Goal: Transaction & Acquisition: Purchase product/service

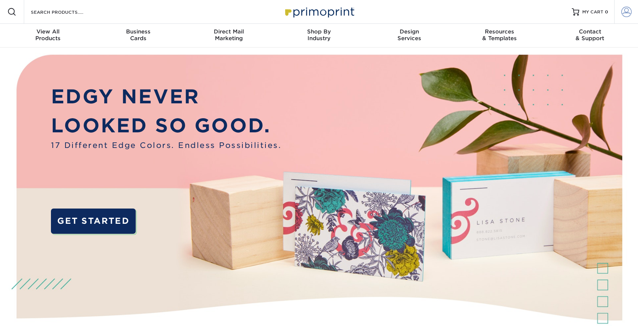
type input "[EMAIL_ADDRESS][DOMAIN_NAME]"
click at [625, 10] on span at bounding box center [626, 12] width 10 height 10
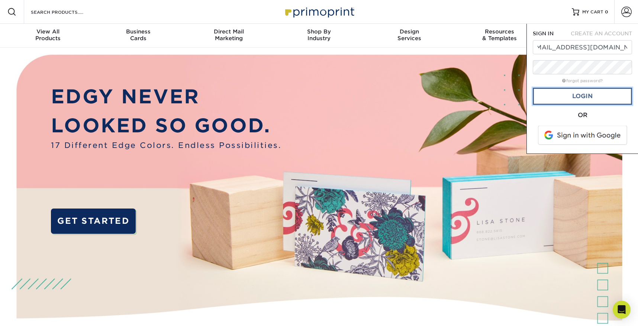
click at [580, 101] on link "Login" at bounding box center [582, 96] width 99 height 17
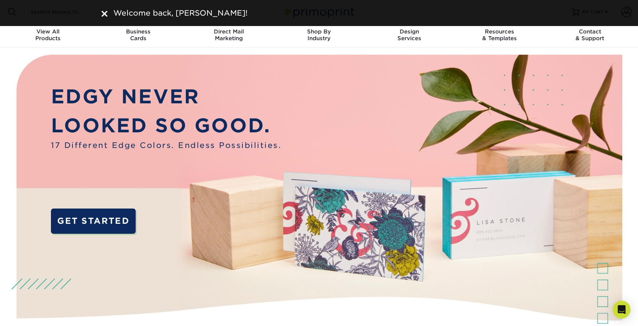
click at [105, 13] on img at bounding box center [105, 14] width 6 height 6
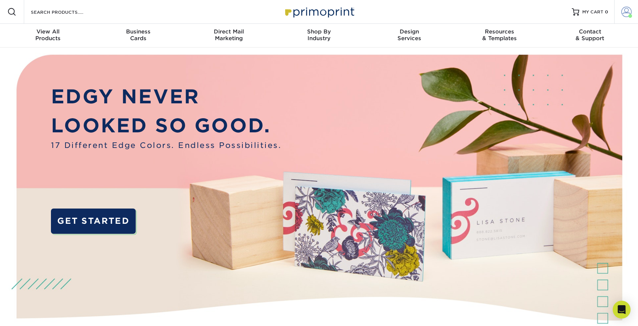
click at [622, 11] on span at bounding box center [626, 12] width 10 height 10
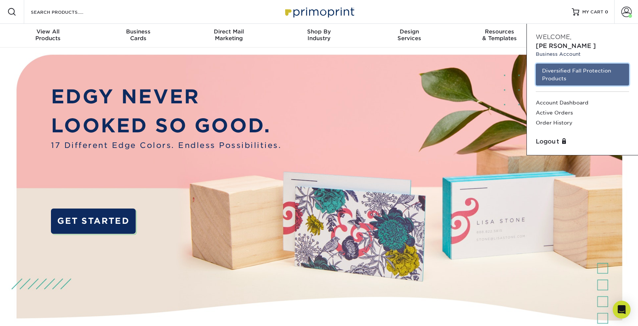
click at [581, 68] on link "Diversified Fall Protection Products" at bounding box center [582, 75] width 93 height 22
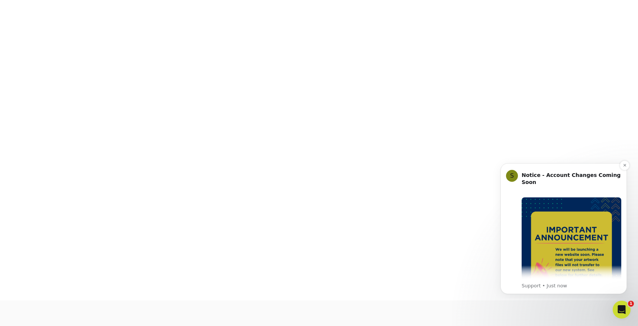
scroll to position [103, 0]
click at [627, 165] on button "Dismiss notification" at bounding box center [625, 166] width 10 height 10
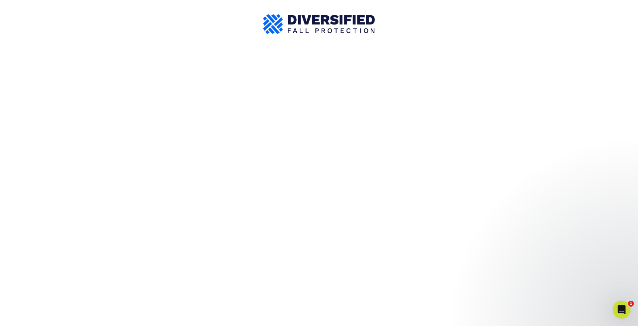
scroll to position [0, 0]
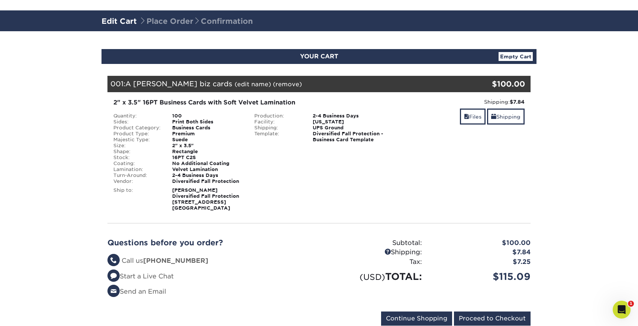
scroll to position [74, 0]
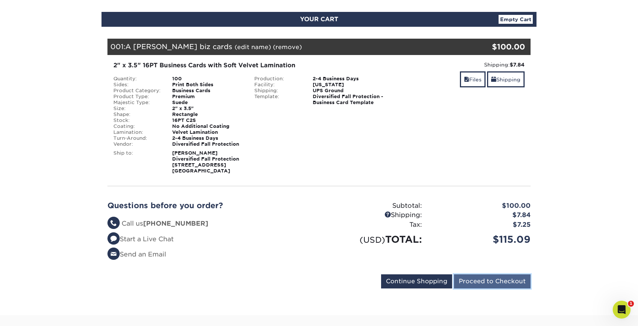
click at [513, 283] on input "Proceed to Checkout" at bounding box center [492, 281] width 77 height 14
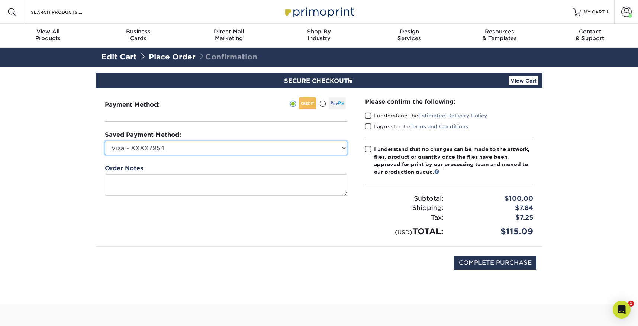
click at [337, 150] on select "Visa - XXXX7954 Cameron Ramp Card - XXXX4358 Kevin Kelpe - XXXX5973 Visa - XXXX…" at bounding box center [226, 148] width 242 height 14
select select
click at [105, 141] on select "Visa - XXXX7954 Cameron Ramp Card - XXXX4358 Kevin Kelpe - XXXX5973 Visa - XXXX…" at bounding box center [226, 148] width 242 height 14
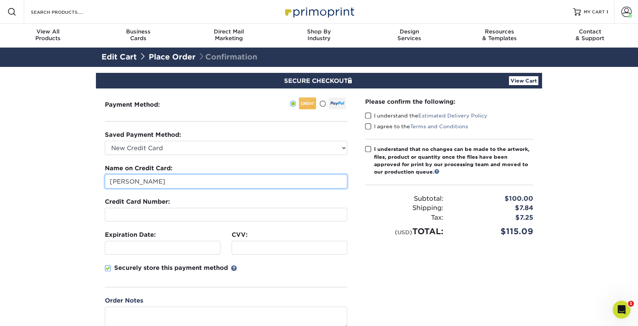
click at [162, 184] on input "Cameron Kelson" at bounding box center [226, 181] width 242 height 14
click at [163, 181] on input "Cameron Kelson" at bounding box center [226, 181] width 242 height 14
type input "Erin Mielcusny"
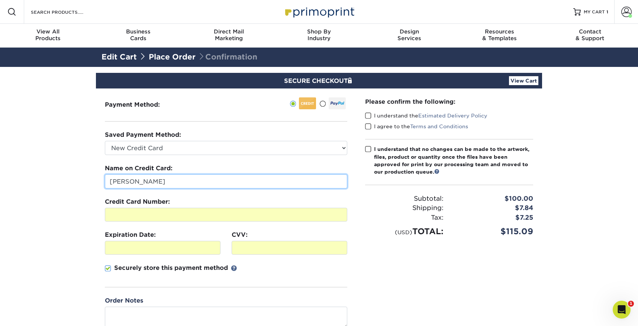
scroll to position [37, 0]
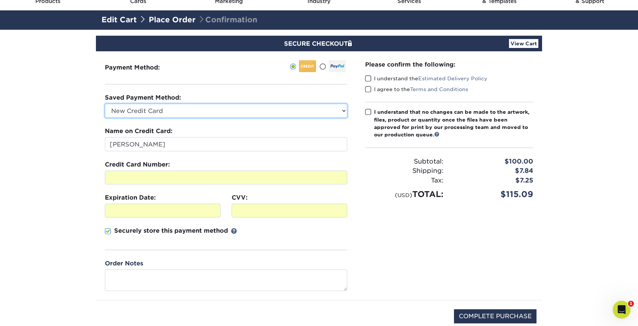
click at [155, 113] on select "Visa - XXXX7954 Cameron Ramp Card - XXXX4358 Kevin Kelpe - XXXX5973 Visa - XXXX…" at bounding box center [226, 111] width 242 height 14
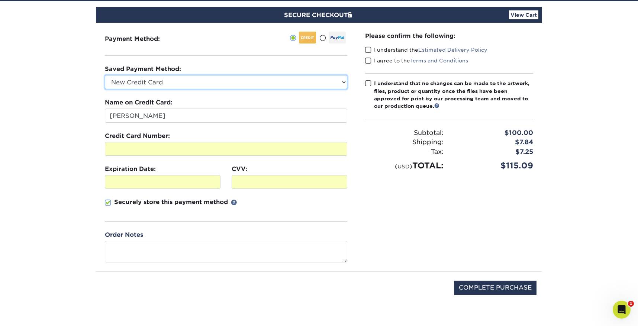
scroll to position [74, 0]
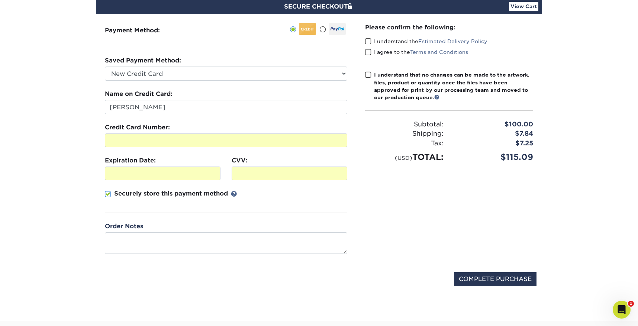
click at [370, 41] on span at bounding box center [368, 41] width 6 height 7
click at [0, 0] on input "I understand the Estimated Delivery Policy" at bounding box center [0, 0] width 0 height 0
click at [367, 51] on span at bounding box center [368, 52] width 6 height 7
click at [0, 0] on input "I agree to the Terms and Conditions" at bounding box center [0, 0] width 0 height 0
click at [368, 73] on span at bounding box center [368, 74] width 6 height 7
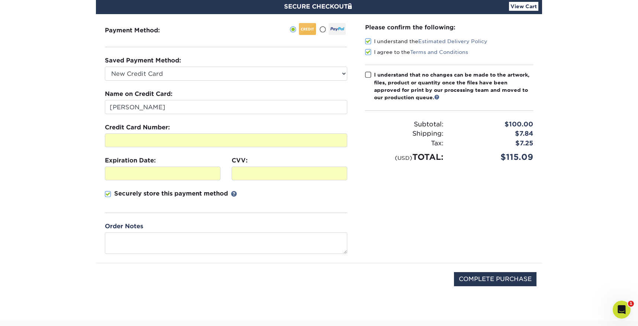
click at [0, 0] on input "I understand that no changes can be made to the artwork, files, product or quan…" at bounding box center [0, 0] width 0 height 0
click at [488, 279] on input "COMPLETE PURCHASE" at bounding box center [495, 279] width 83 height 14
type input "PROCESSING, PLEASE WAIT..."
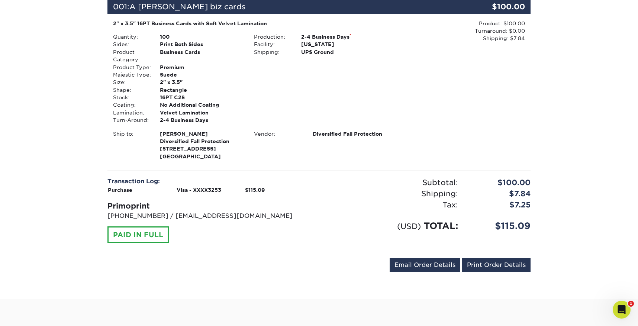
scroll to position [186, 0]
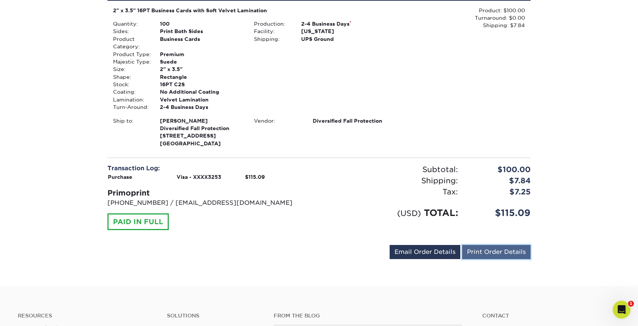
click at [485, 253] on link "Print Order Details" at bounding box center [496, 252] width 68 height 14
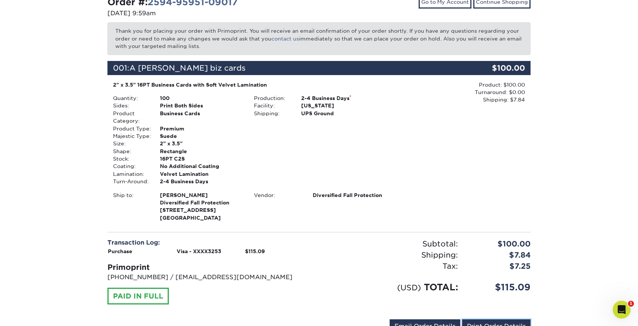
scroll to position [0, 0]
